Goal: Information Seeking & Learning: Find specific fact

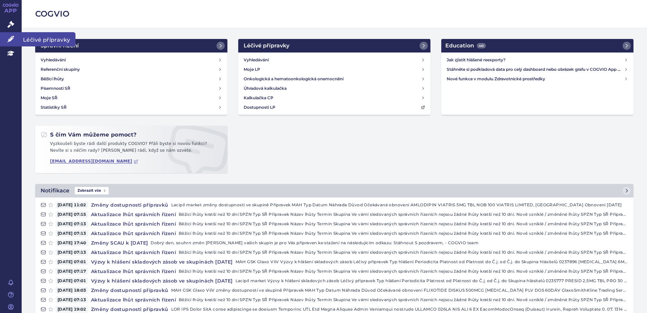
click at [3, 37] on link "Léčivé přípravky" at bounding box center [11, 39] width 22 height 14
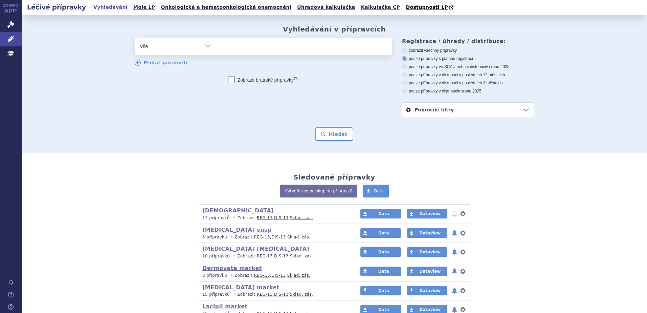
click at [248, 48] on ul at bounding box center [304, 45] width 176 height 14
click at [216, 48] on select at bounding box center [216, 46] width 0 height 17
type input "ve"
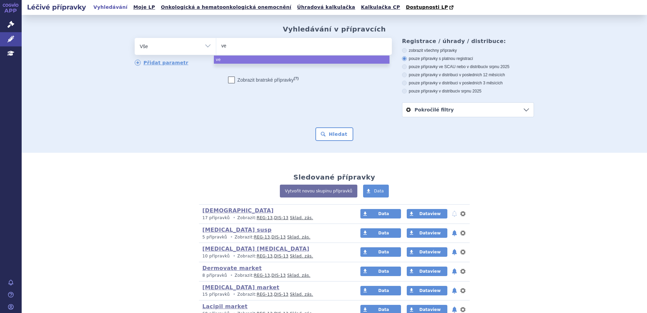
type input "ven"
type input "vento"
type input "ventoli"
type input "[MEDICAL_DATA]"
select select "[MEDICAL_DATA]"
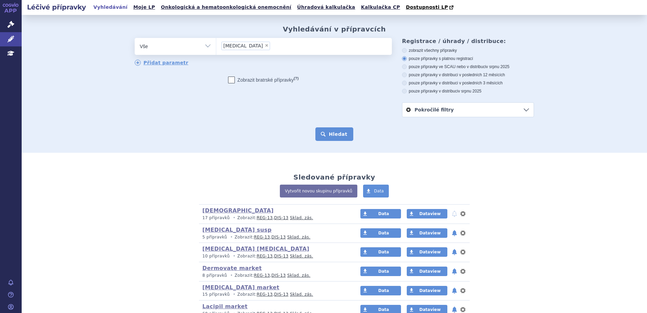
click at [338, 136] on button "Hledat" at bounding box center [334, 134] width 38 height 14
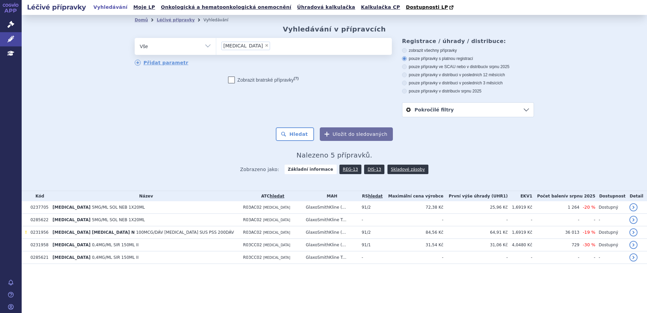
click at [265, 46] on span "×" at bounding box center [267, 45] width 4 height 4
click at [216, 46] on select "[MEDICAL_DATA]" at bounding box center [216, 46] width 0 height 17
select select
click at [249, 47] on ul at bounding box center [304, 45] width 176 height 14
click at [216, 47] on select "[MEDICAL_DATA]" at bounding box center [216, 46] width 0 height 17
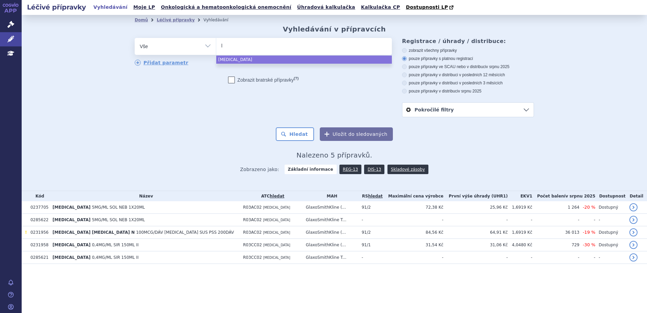
type input "la"
type input "lami"
type input "lamic"
type input "lamicta"
type input "lamictal"
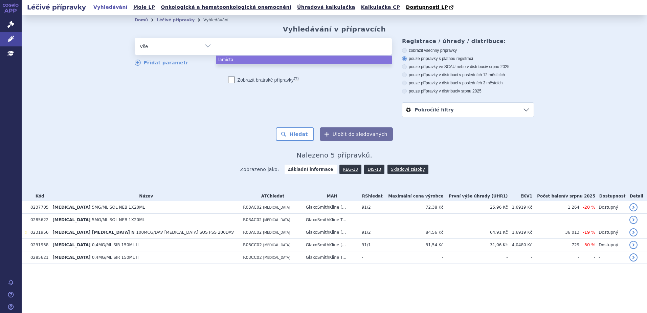
select select "lamictal"
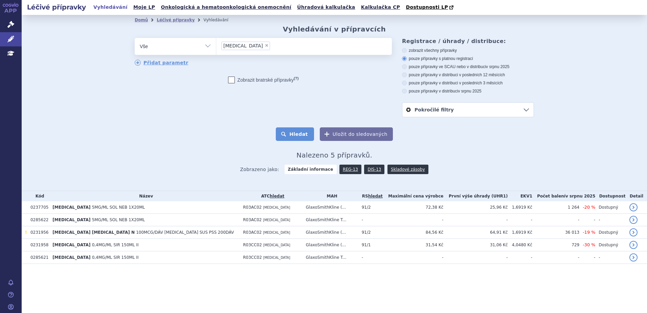
click at [303, 138] on button "Hledat" at bounding box center [295, 134] width 38 height 14
